Goal: Check status

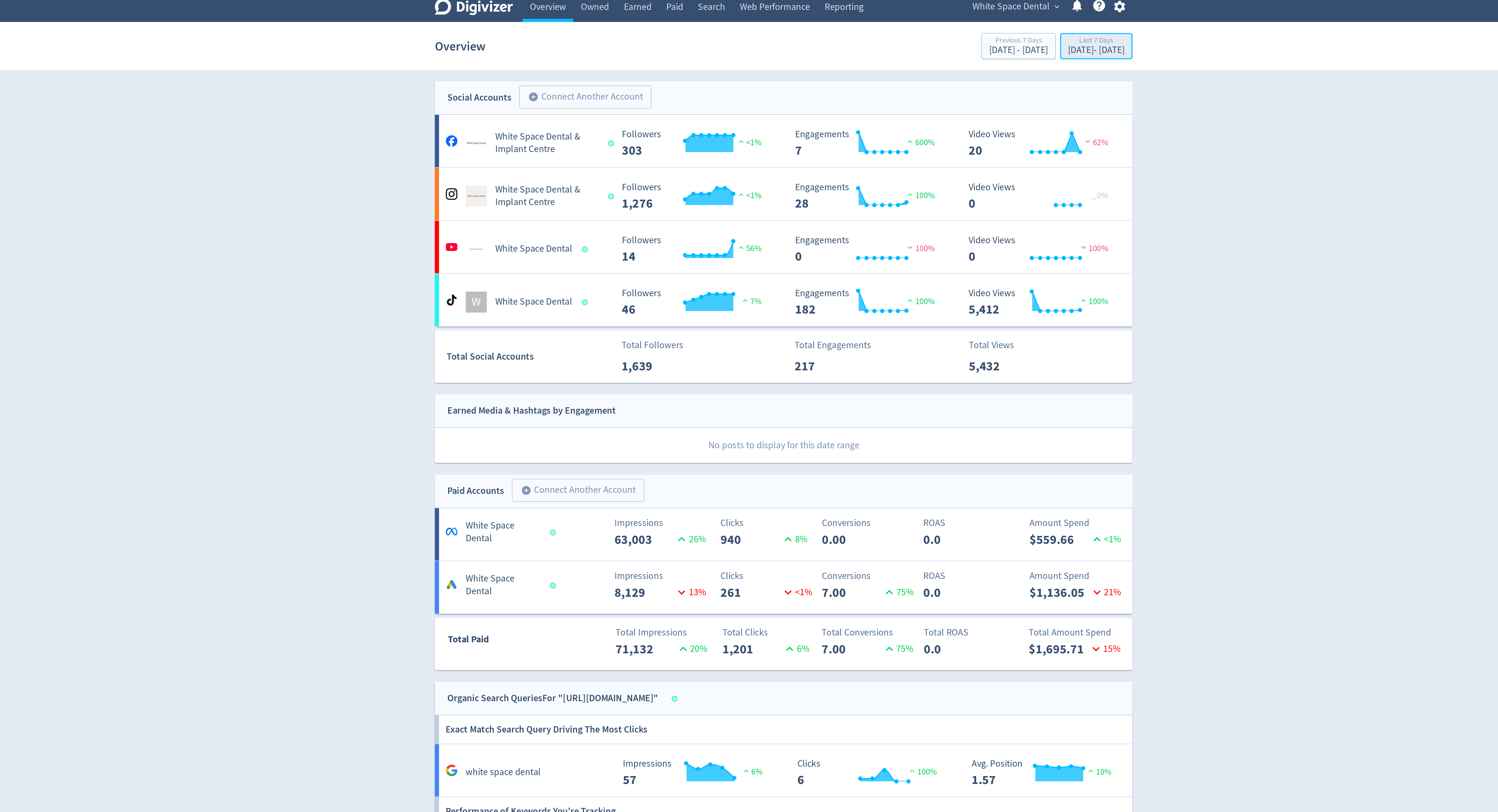
click at [895, 25] on div "Last 7 Days" at bounding box center [900, 23] width 27 height 4
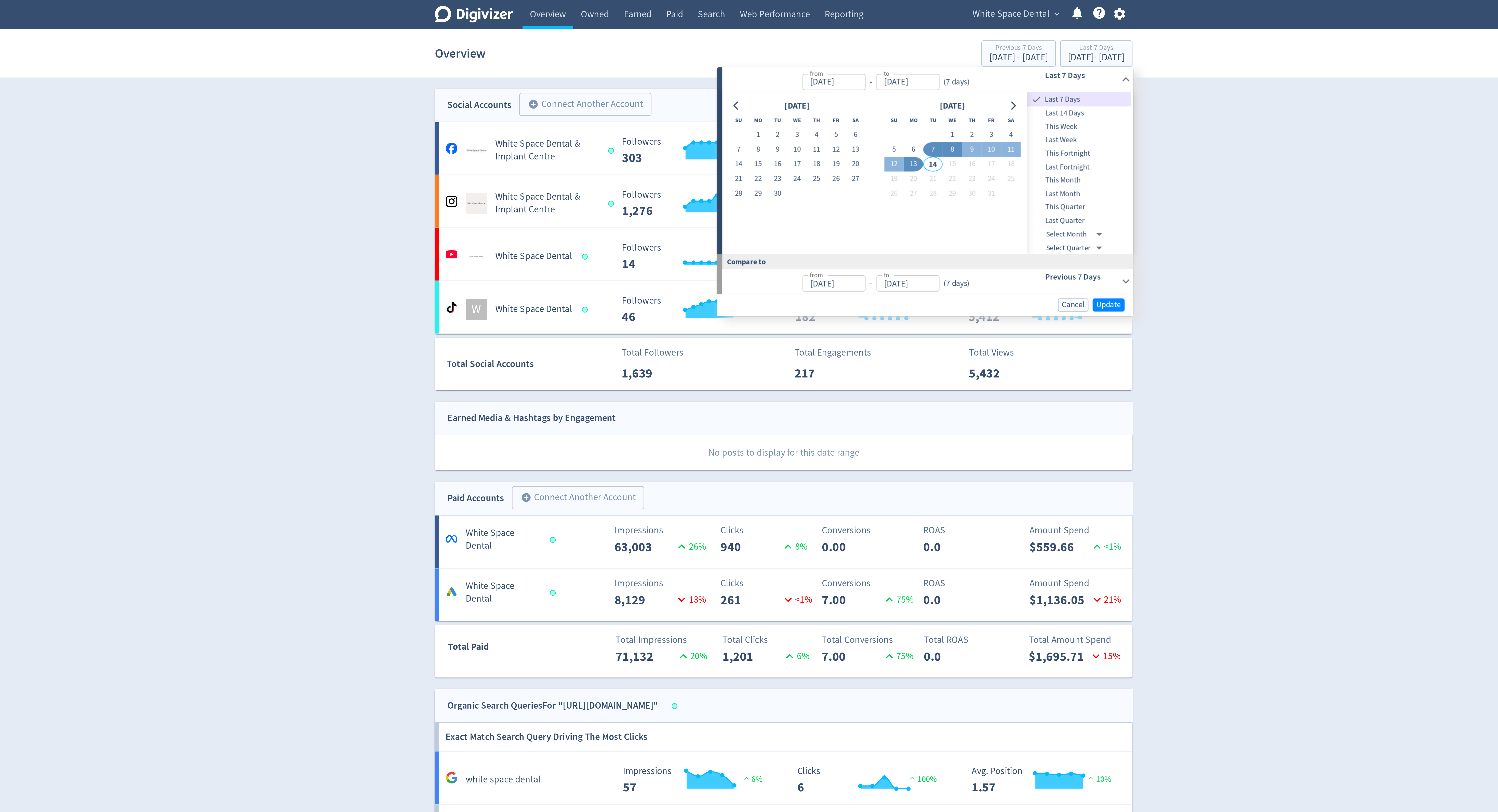
click at [828, 72] on button "8" at bounding box center [831, 73] width 9 height 7
type input "[DATE]"
click at [813, 77] on button "13" at bounding box center [812, 80] width 9 height 7
type input "[DATE]"
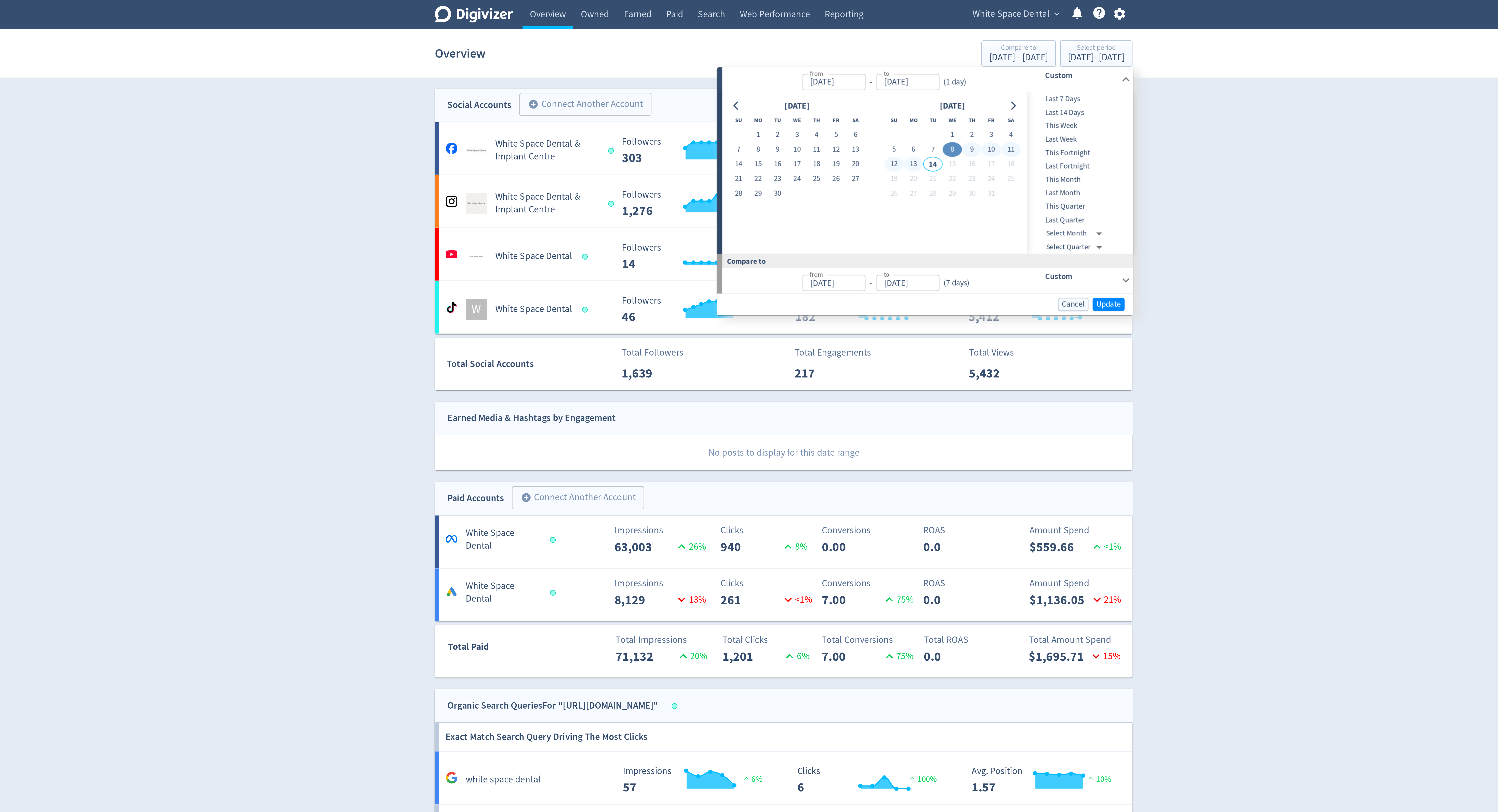
type input "[DATE]"
click at [903, 147] on span "Update" at bounding box center [907, 148] width 12 height 4
